Goal: Information Seeking & Learning: Learn about a topic

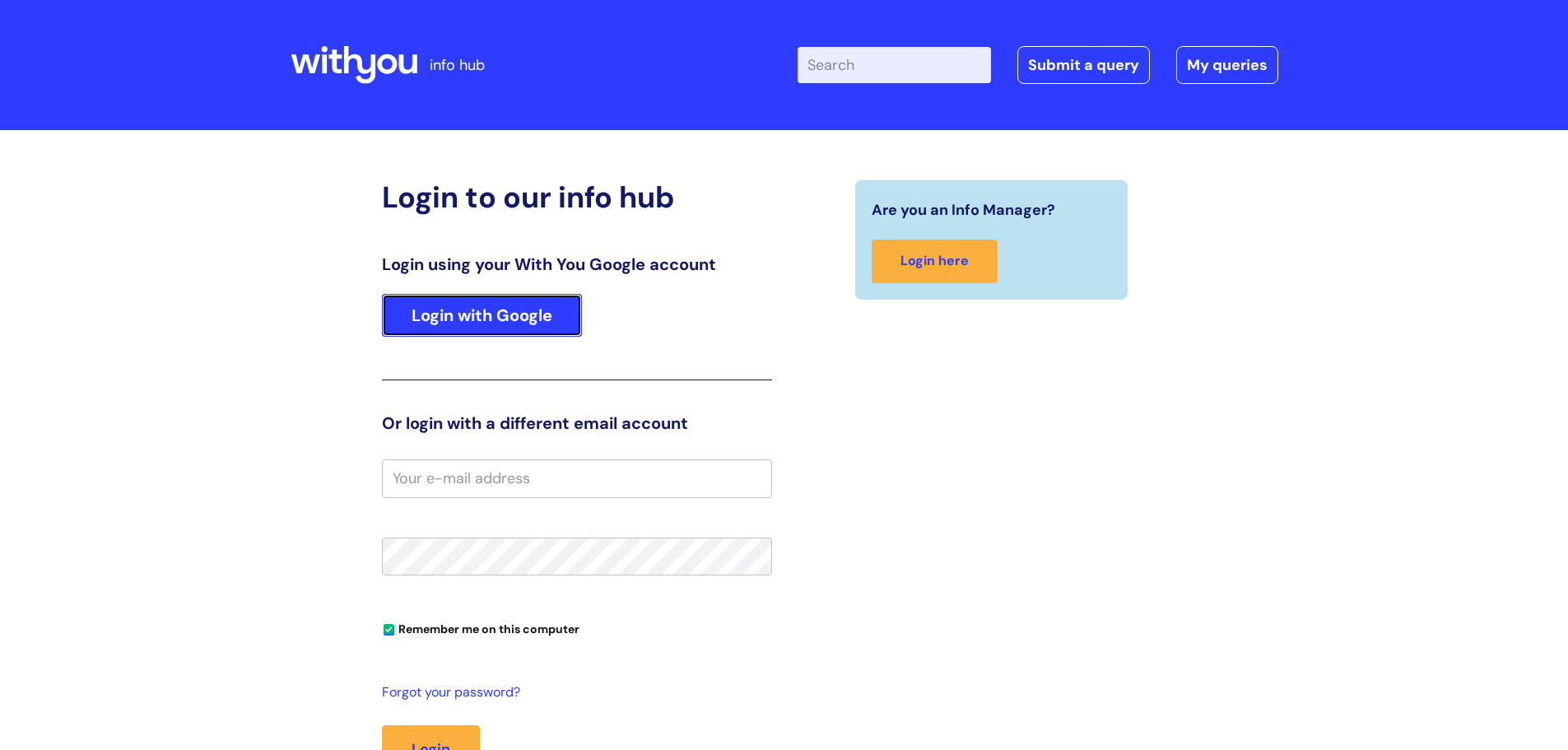
click at [479, 329] on link "Login with Google" at bounding box center [482, 315] width 200 height 42
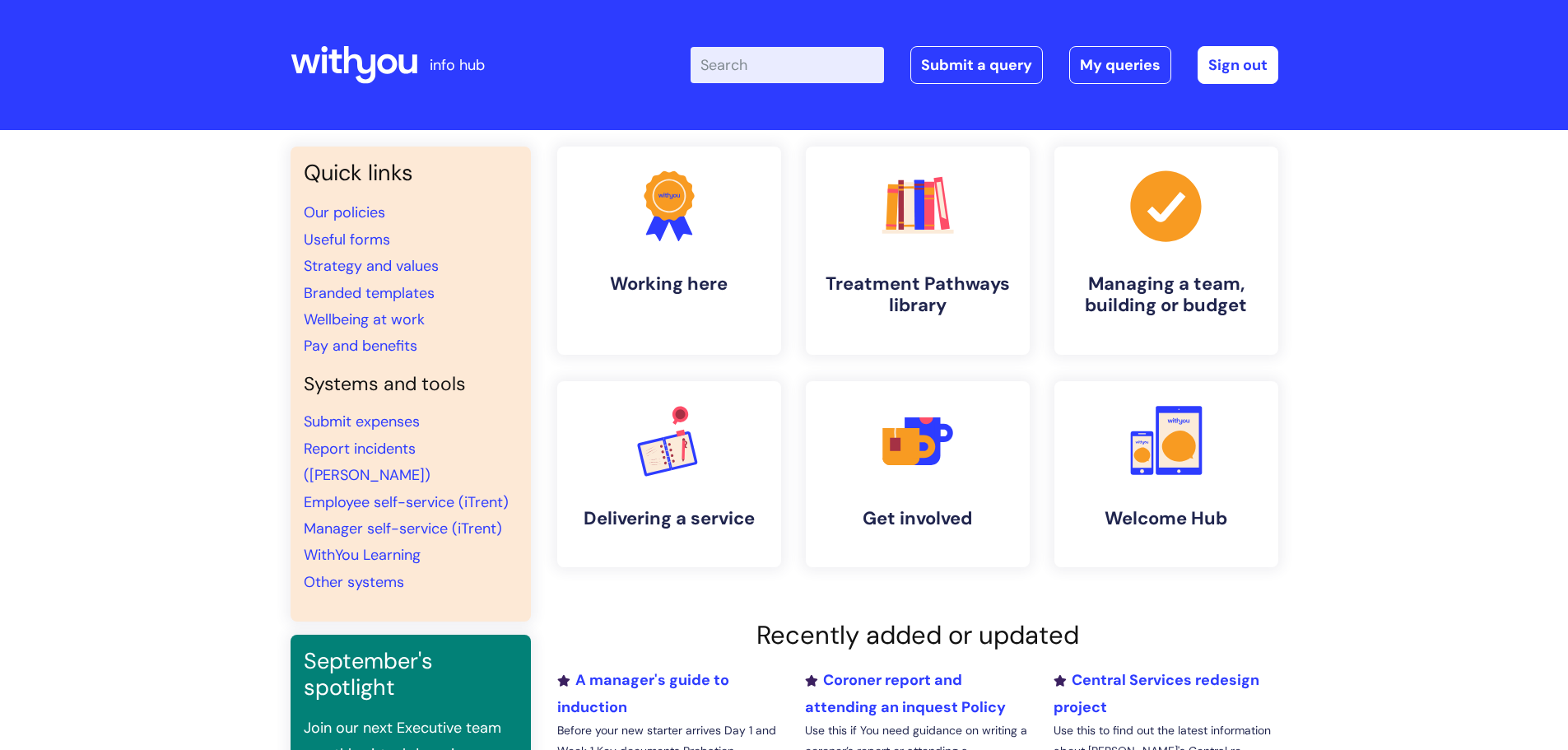
click at [841, 73] on input "Enter your search term here..." at bounding box center [788, 65] width 194 height 36
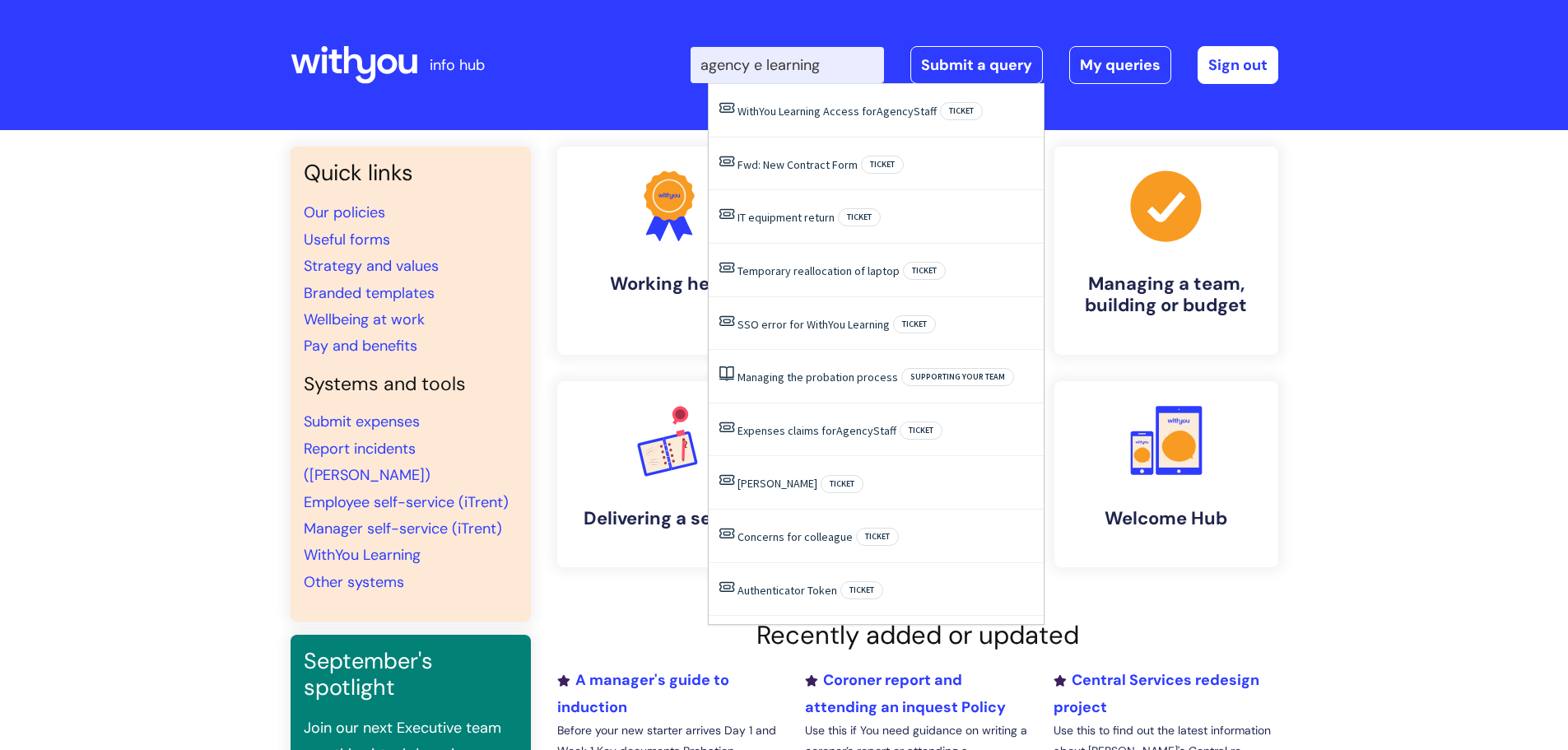
type input "agency e learning"
click button "Search" at bounding box center [0, 0] width 0 height 0
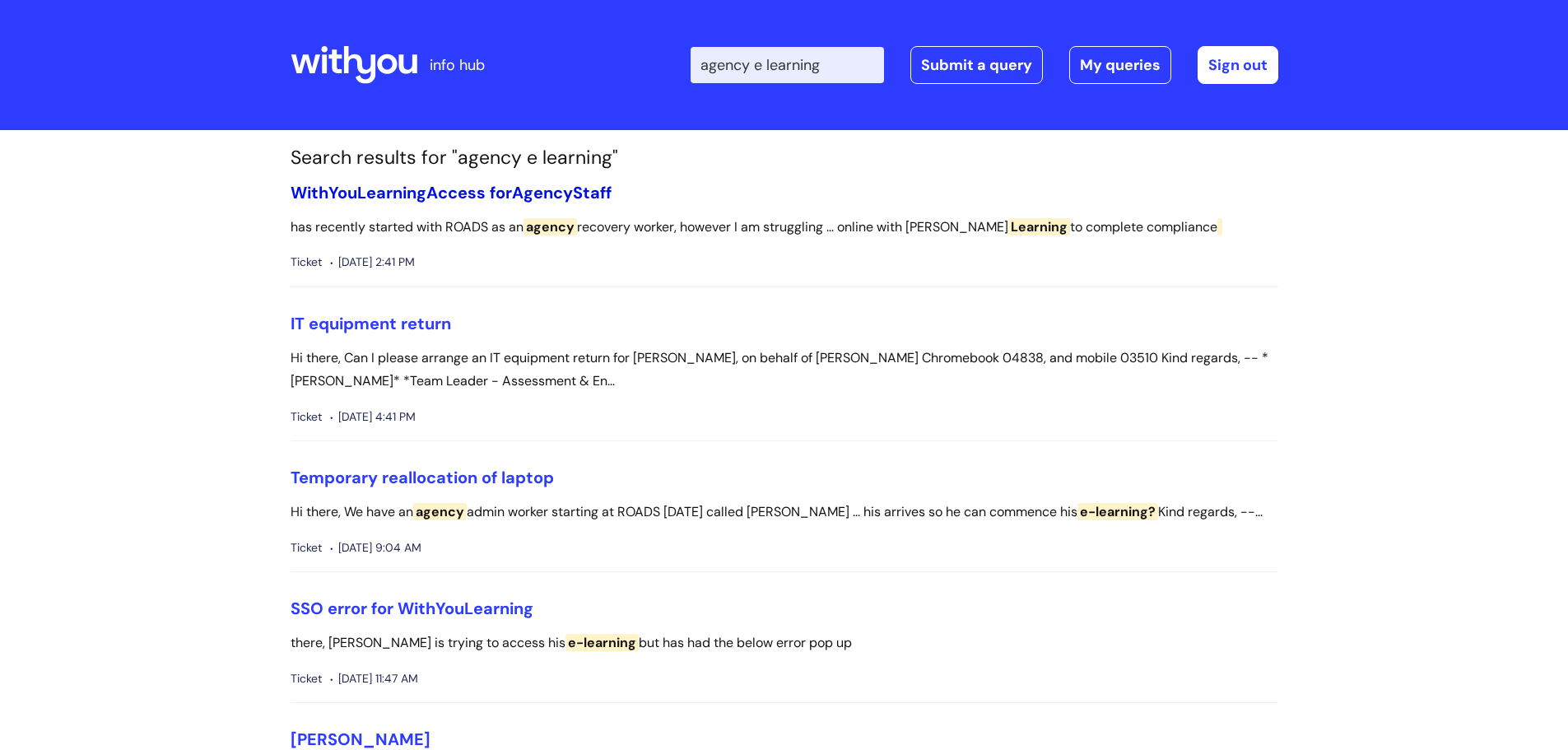
click at [440, 190] on link "WithYou Learning Access for Agency Staff" at bounding box center [452, 192] width 321 height 21
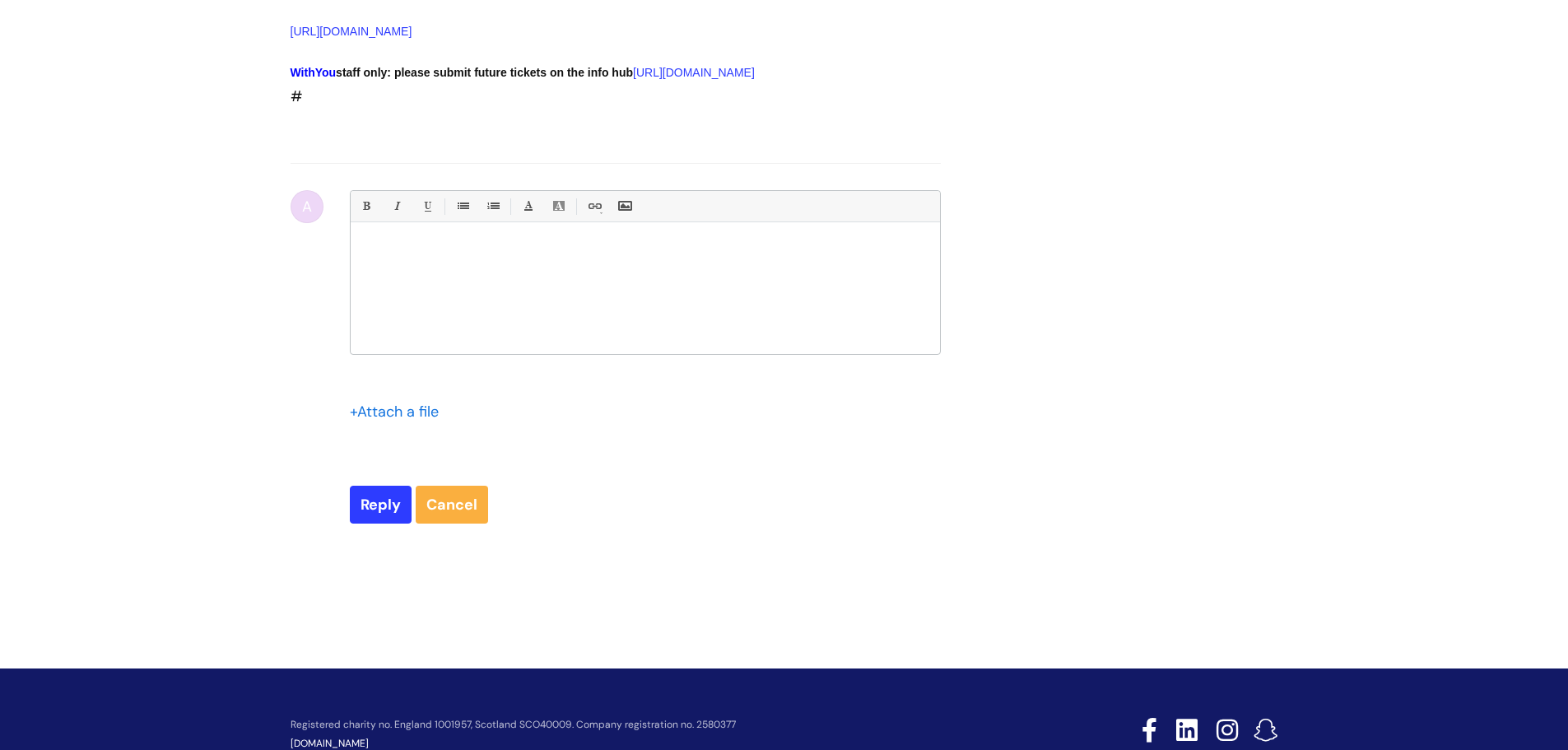
scroll to position [2873, 0]
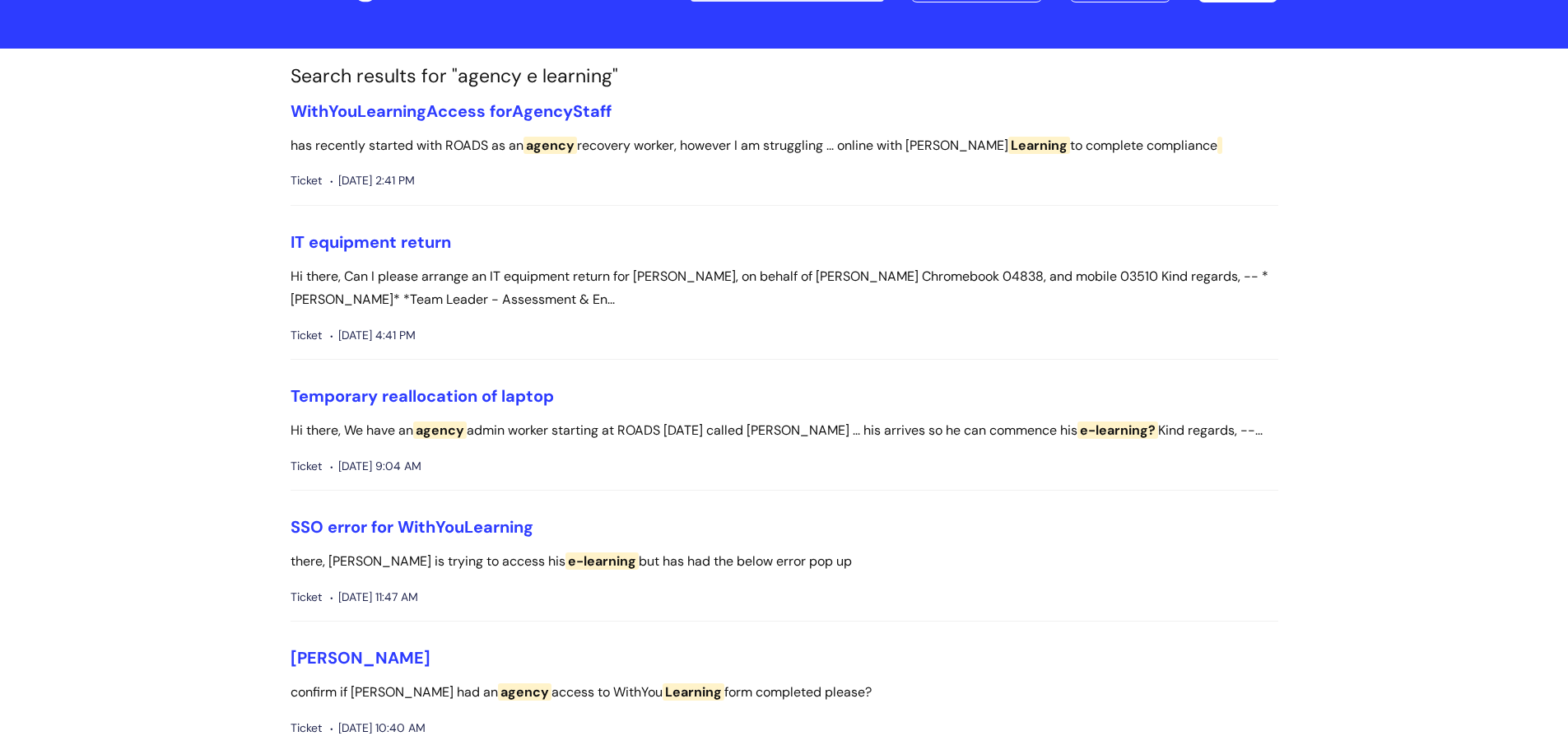
scroll to position [82, 0]
